Goal: Task Accomplishment & Management: Manage account settings

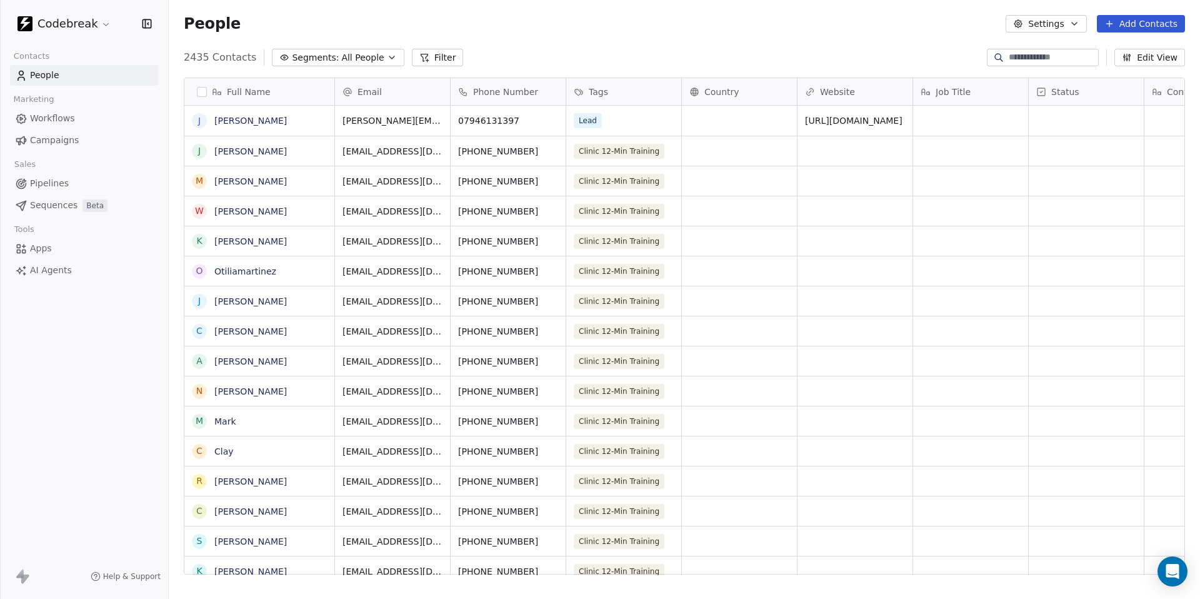
scroll to position [527, 1031]
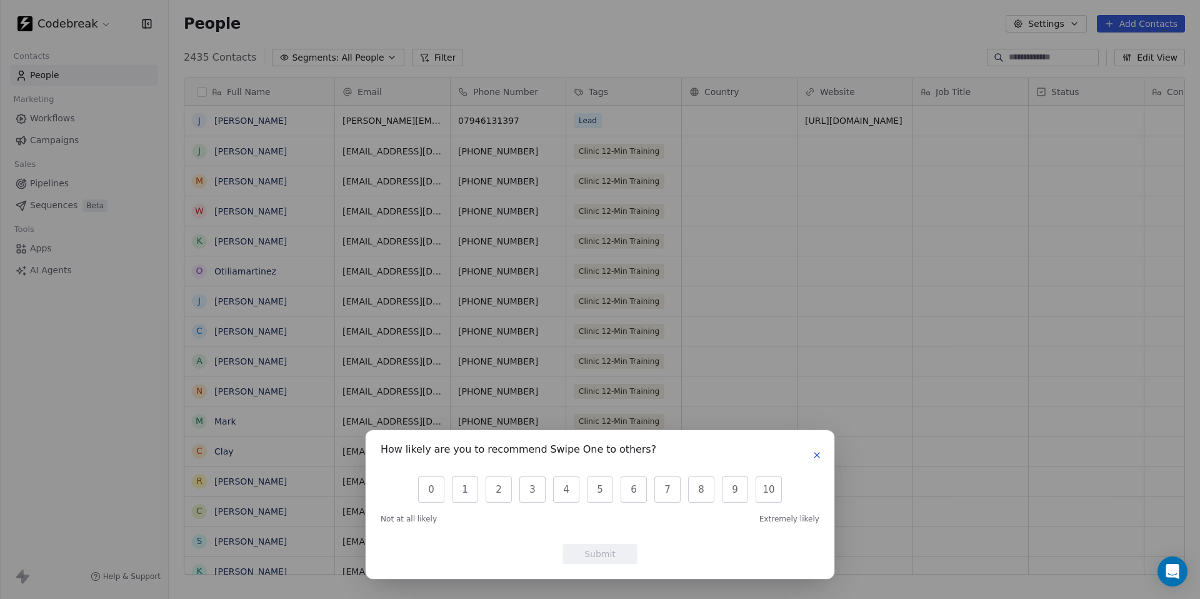
click at [815, 458] on icon "button" at bounding box center [817, 455] width 10 height 10
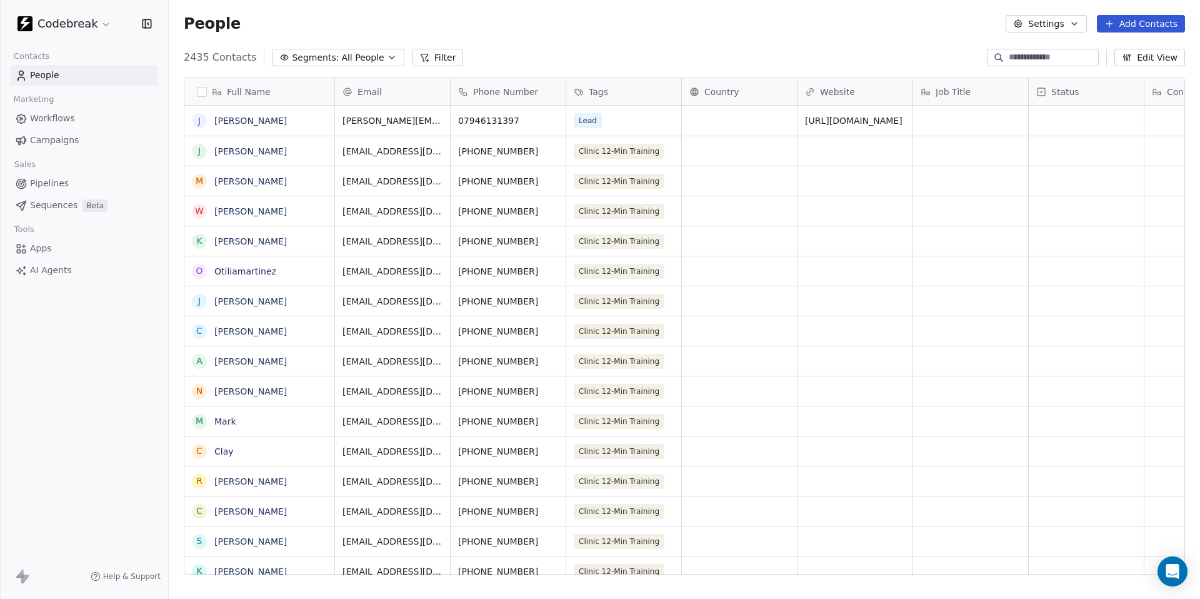
click at [1141, 21] on button "Add Contacts" at bounding box center [1140, 23] width 88 height 17
click at [1148, 68] on span "Import from CSV" at bounding box center [1137, 70] width 72 height 13
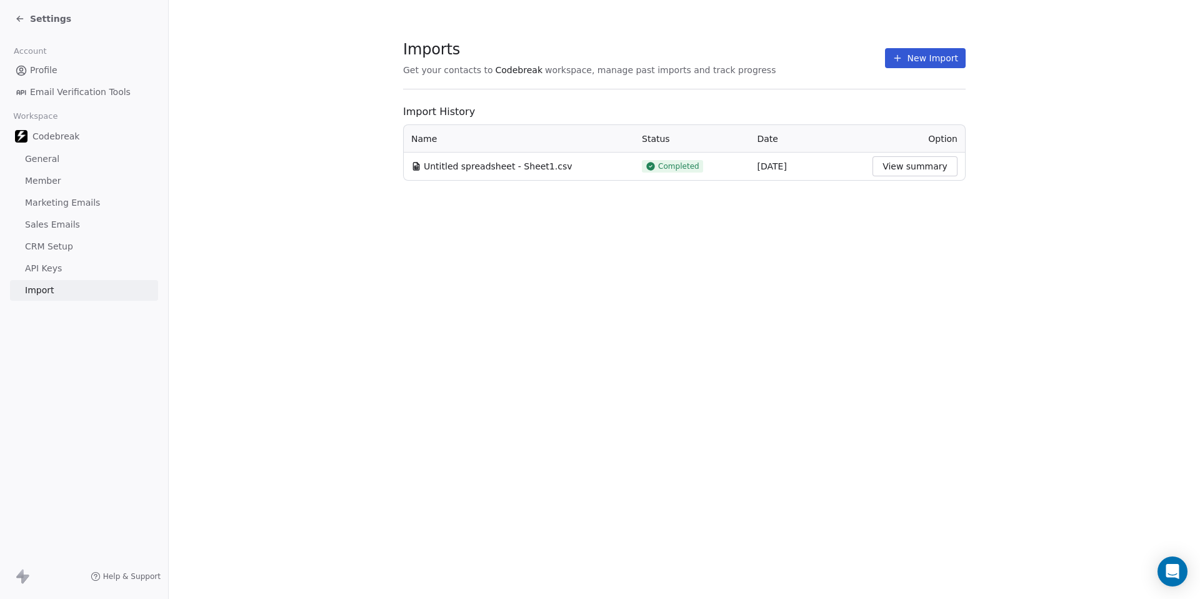
click at [902, 61] on icon at bounding box center [897, 58] width 10 height 10
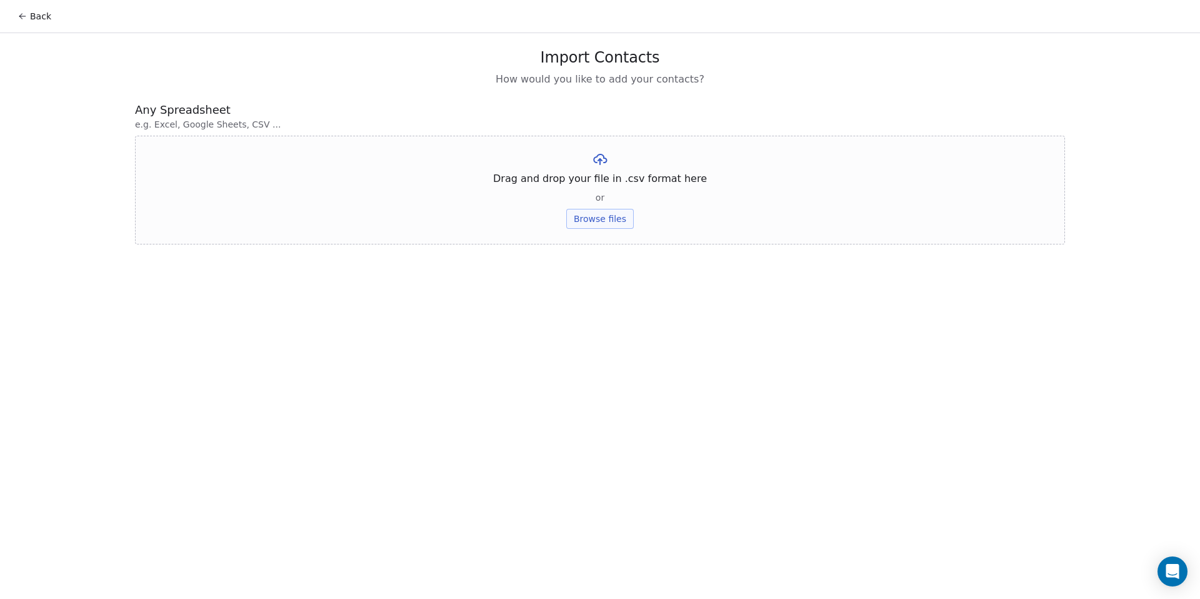
click at [590, 215] on button "Browse files" at bounding box center [599, 219] width 67 height 20
click at [651, 248] on div "Back Import Contacts How would you like to add your contacts? Any Spreadsheet e…" at bounding box center [600, 299] width 1200 height 599
click at [588, 181] on button "Upload" at bounding box center [600, 184] width 46 height 20
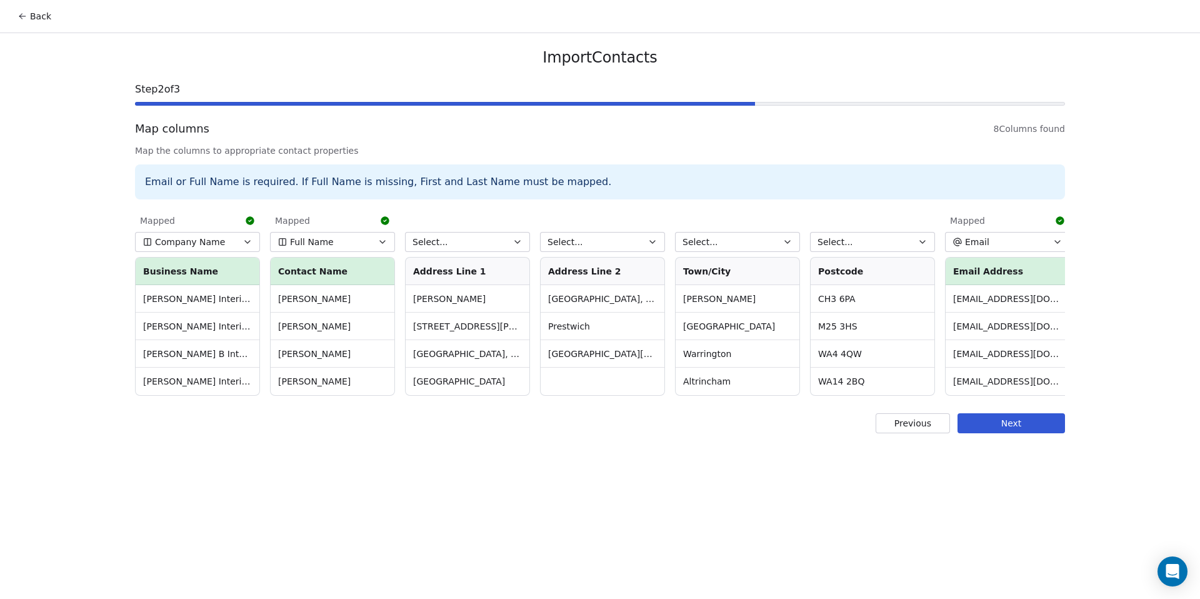
click at [1030, 424] on button "Next" at bounding box center [1010, 423] width 107 height 20
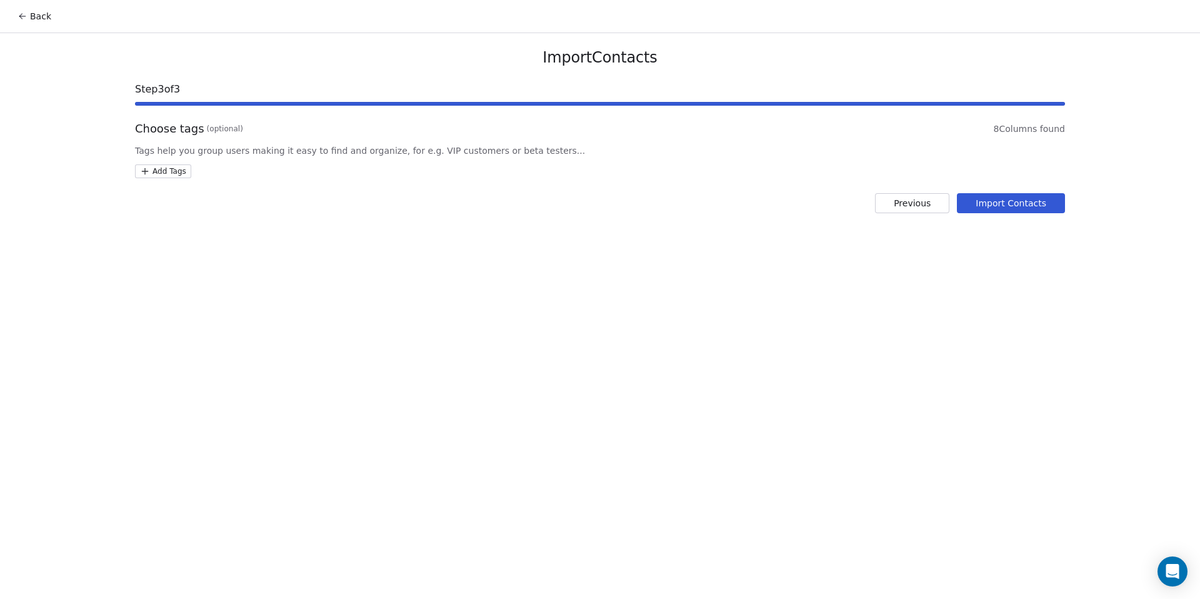
click at [174, 162] on div "Choose tags (optional) 8 Columns found Tags help you group users making it easy…" at bounding box center [600, 149] width 930 height 57
click at [169, 169] on html "Back Import Contacts Step 3 of 3 Choose tags (optional) 8 Columns found Tags he…" at bounding box center [600, 299] width 1200 height 599
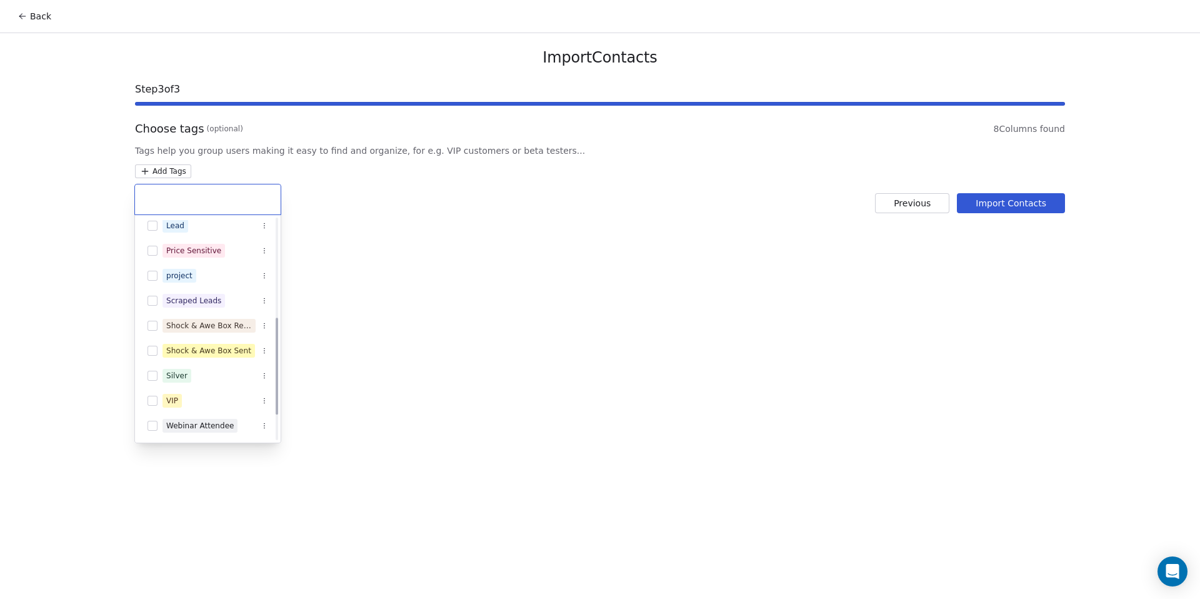
scroll to position [282, 0]
click at [152, 351] on button "Suggestions" at bounding box center [152, 350] width 10 height 10
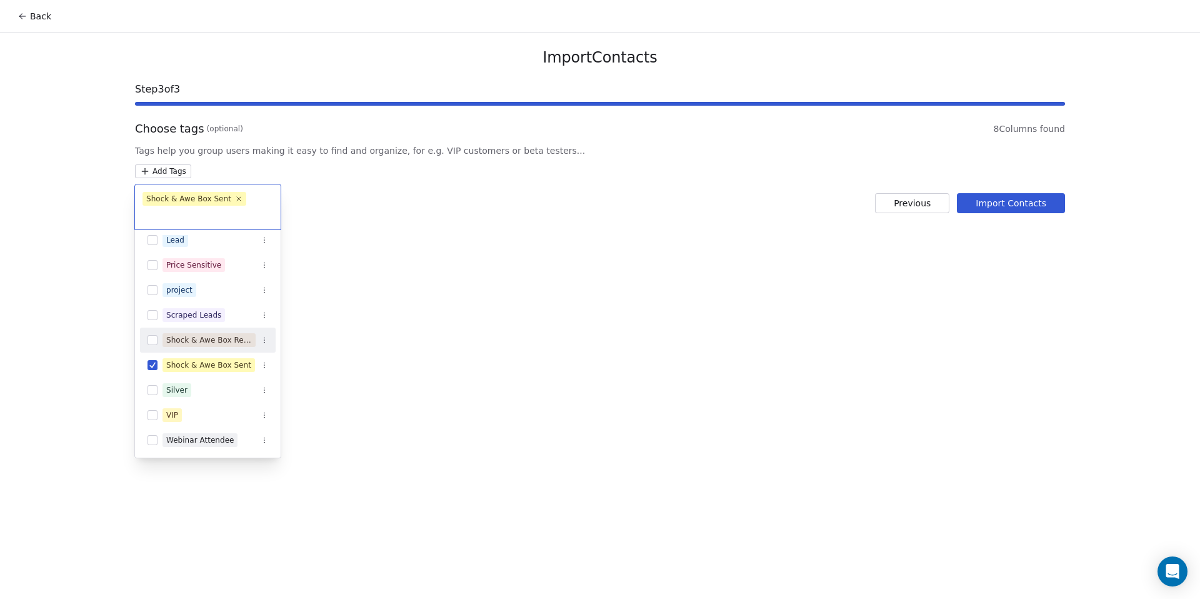
click at [677, 261] on html "Back Import Contacts Step 3 of 3 Choose tags (optional) 8 Columns found Tags he…" at bounding box center [600, 299] width 1200 height 599
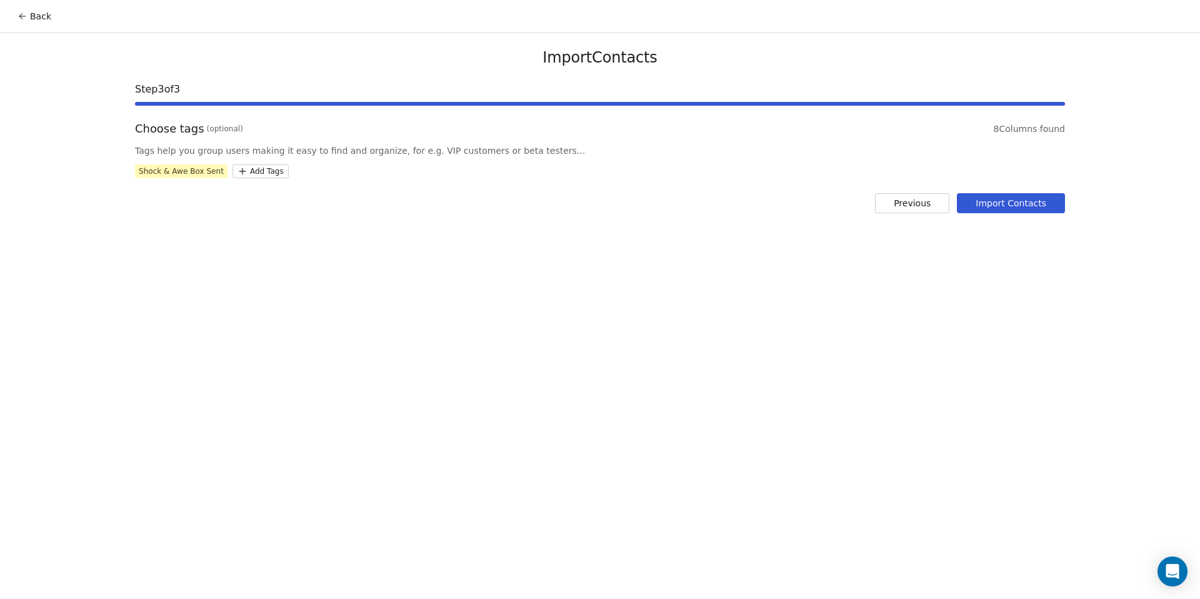
click at [1017, 207] on button "Import Contacts" at bounding box center [1011, 203] width 108 height 20
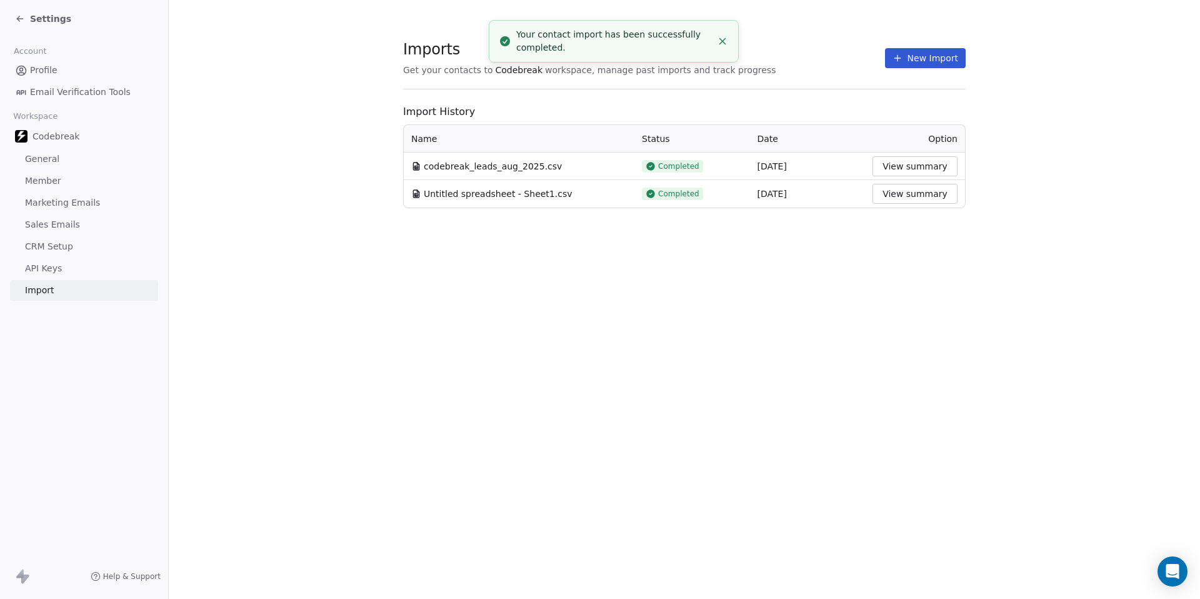
click at [58, 161] on link "General" at bounding box center [84, 159] width 148 height 21
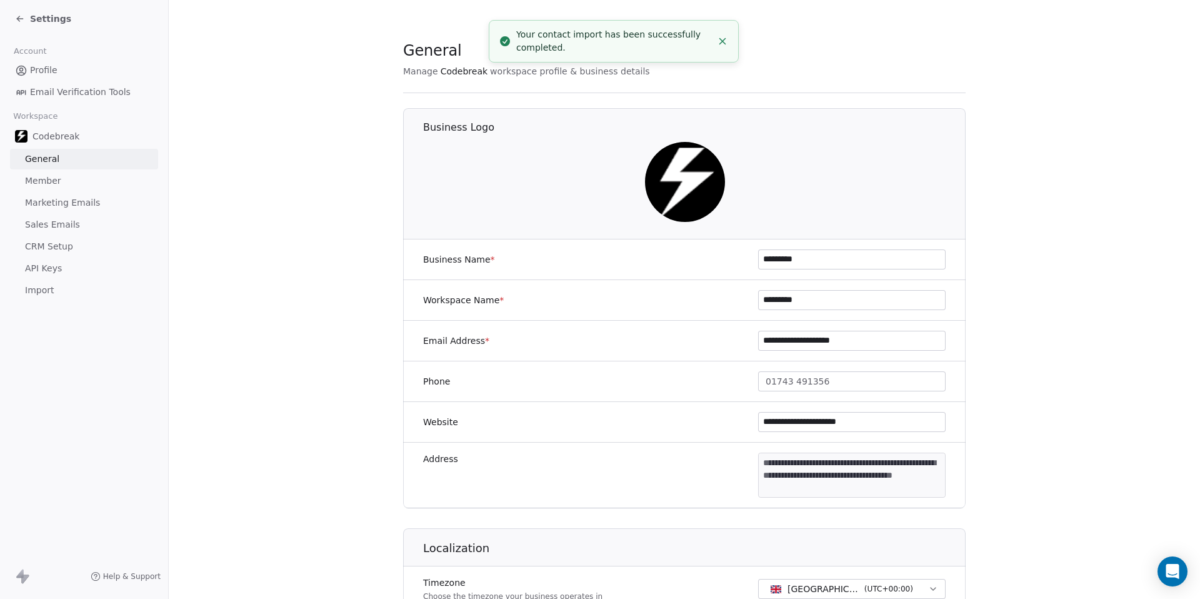
click at [61, 130] on span "Codebreak" at bounding box center [55, 136] width 47 height 12
click at [34, 62] on link "Profile" at bounding box center [84, 70] width 148 height 21
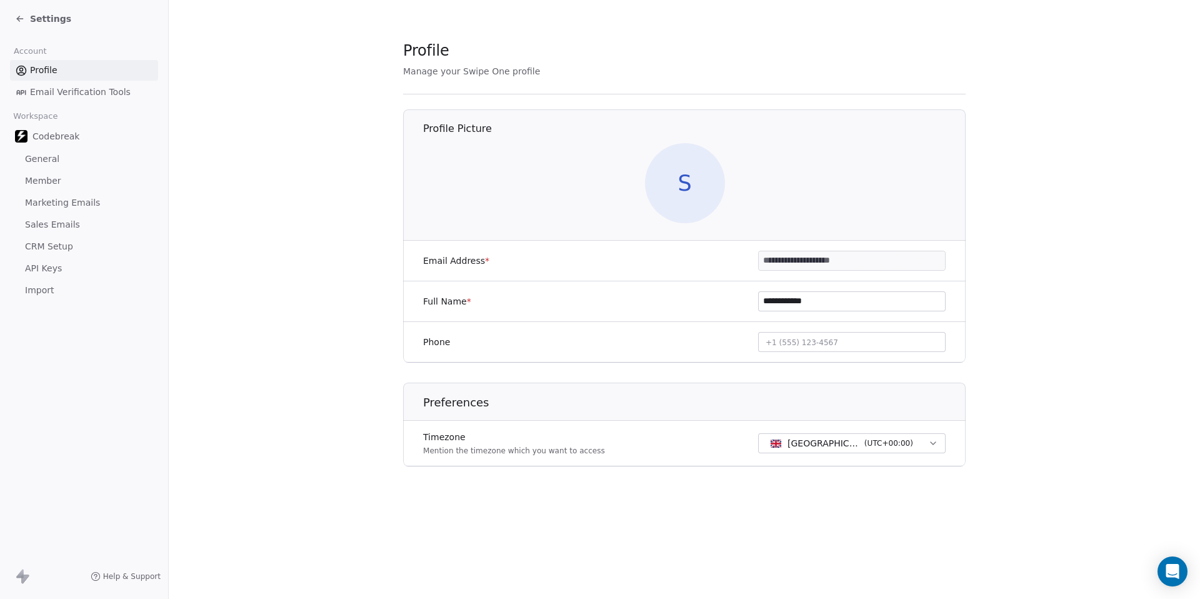
click at [40, 159] on span "General" at bounding box center [42, 158] width 34 height 13
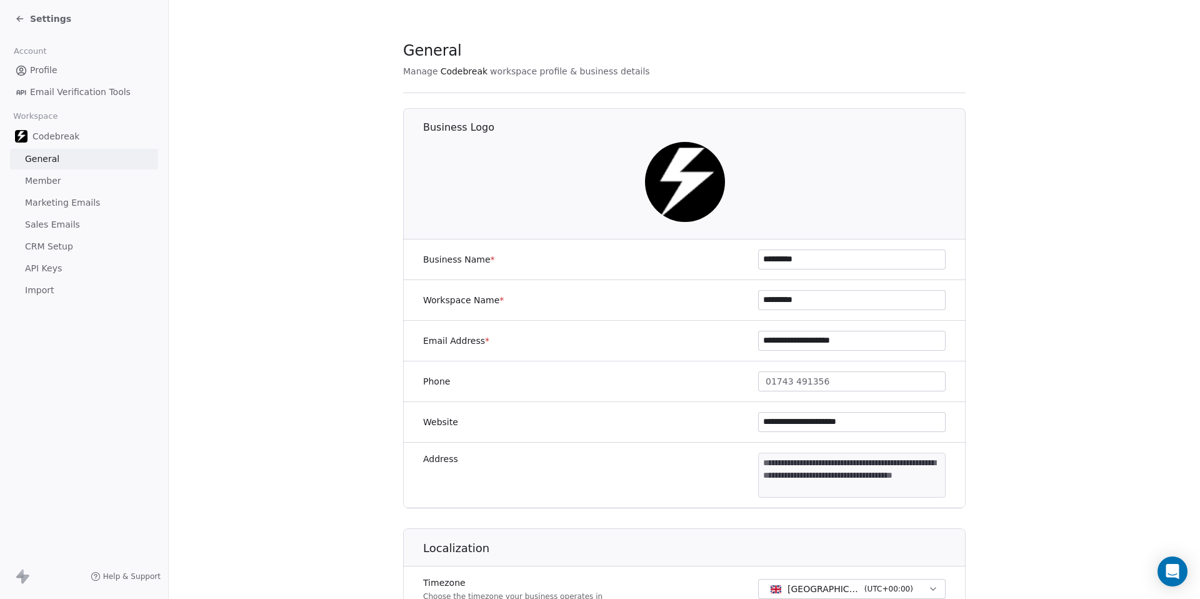
click at [30, 17] on span "Settings" at bounding box center [50, 18] width 41 height 12
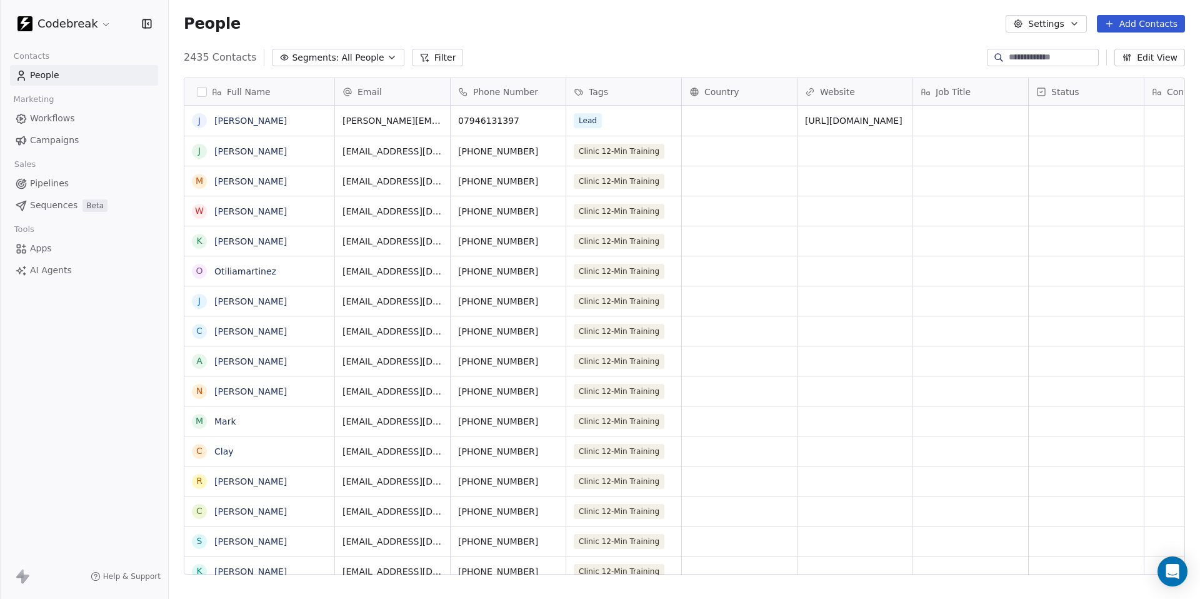
scroll to position [527, 1031]
